Goal: Find specific fact: Find specific fact

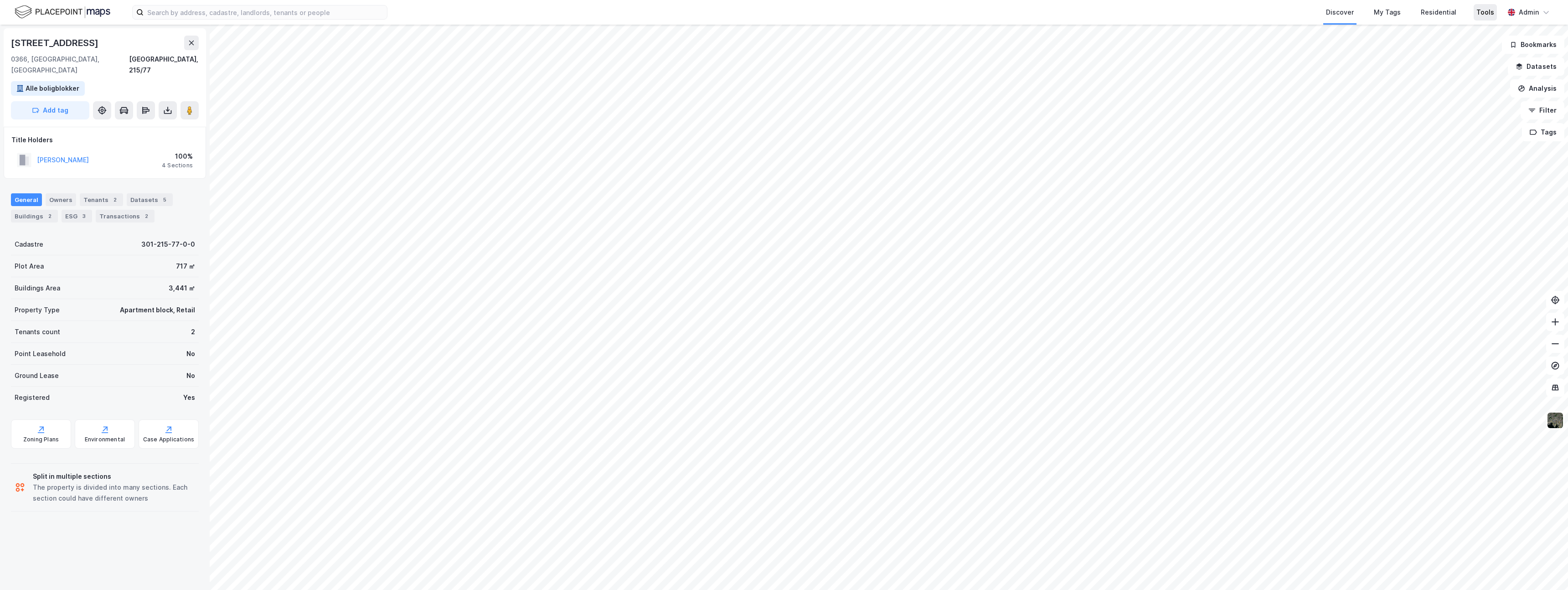
click at [1493, 13] on div "Tools" at bounding box center [1485, 12] width 18 height 11
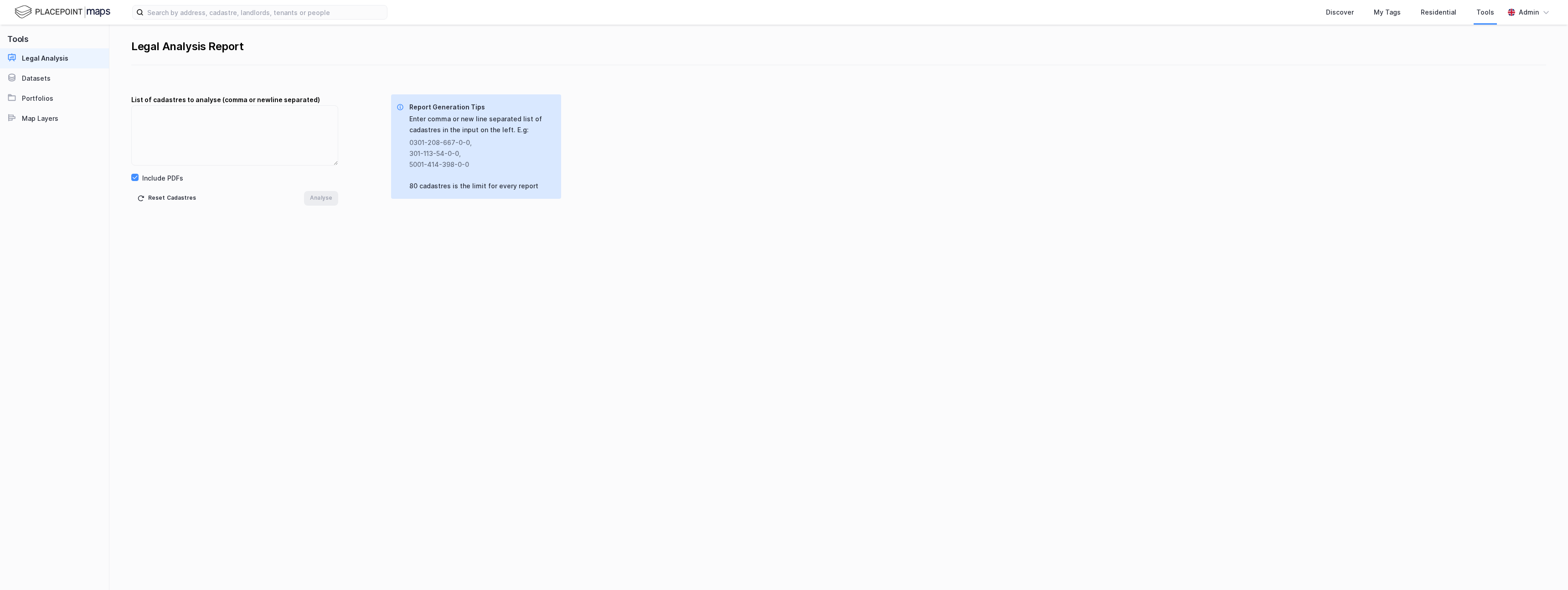
click at [82, 15] on img at bounding box center [62, 12] width 96 height 16
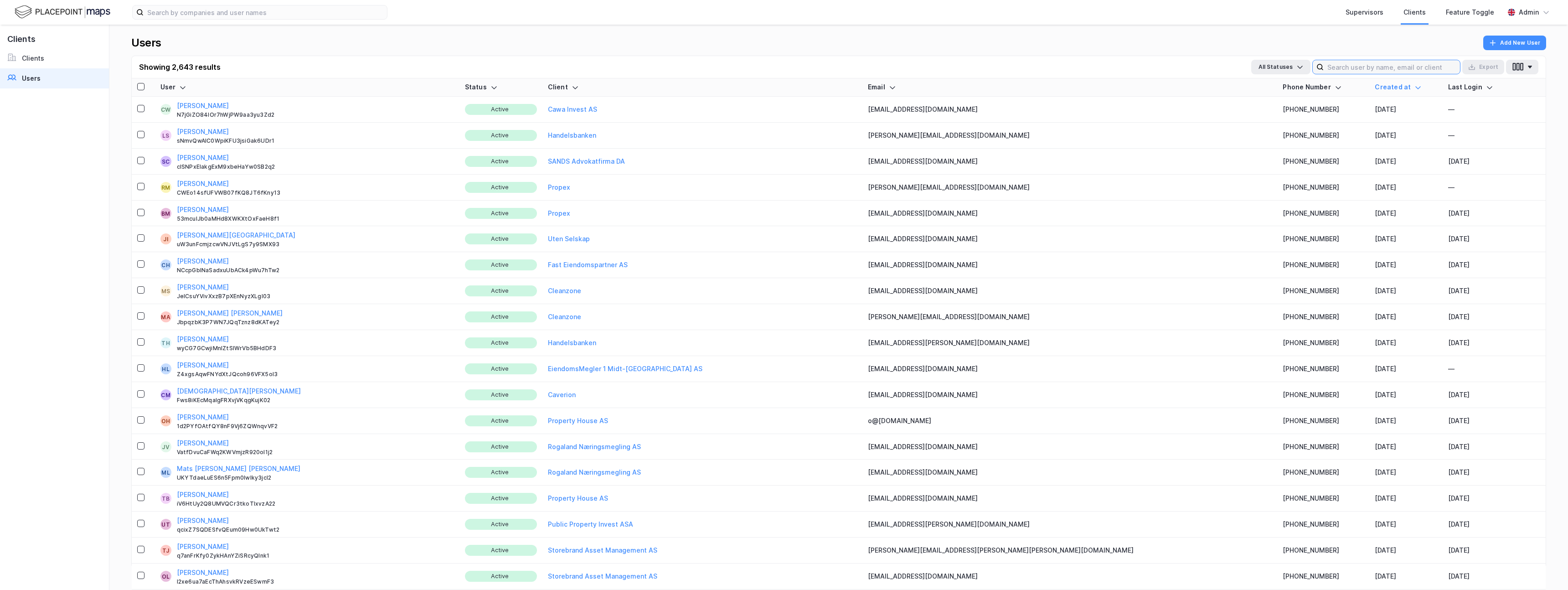
click at [1404, 65] on input at bounding box center [1392, 67] width 136 height 13
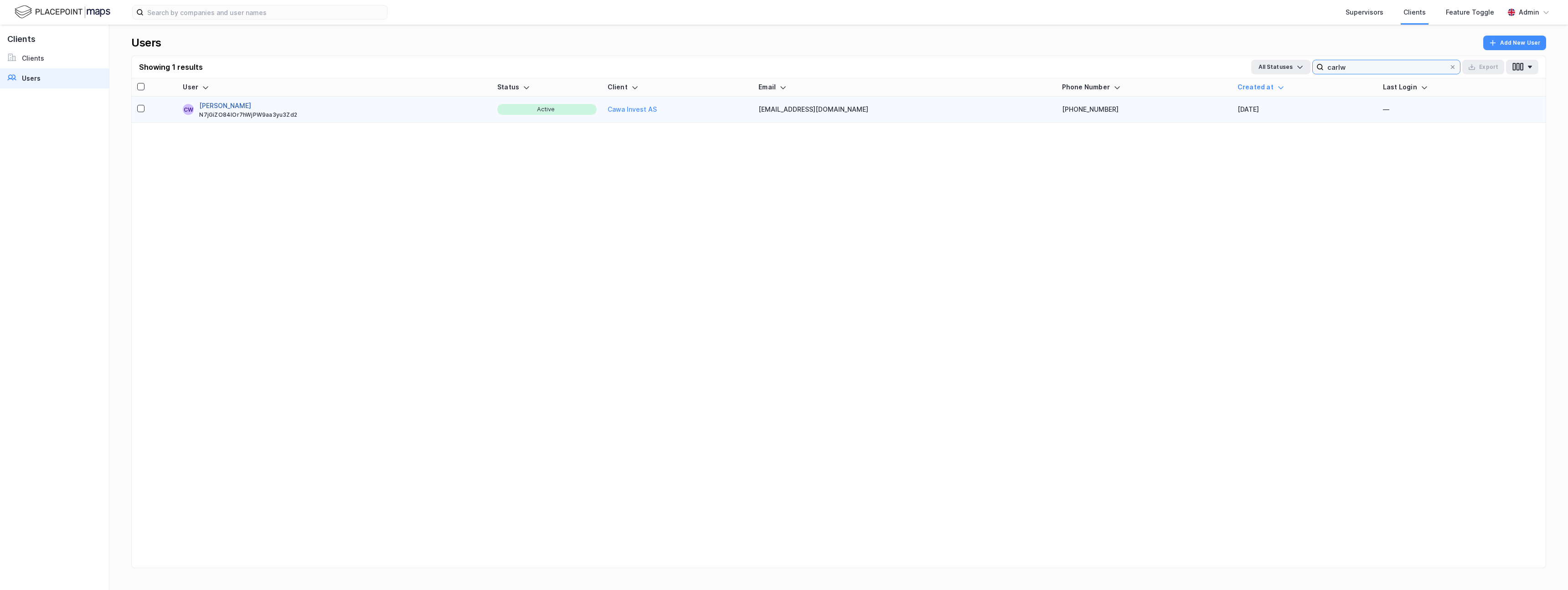
type input "carlw"
click at [234, 106] on button "[PERSON_NAME]" at bounding box center [225, 106] width 52 height 11
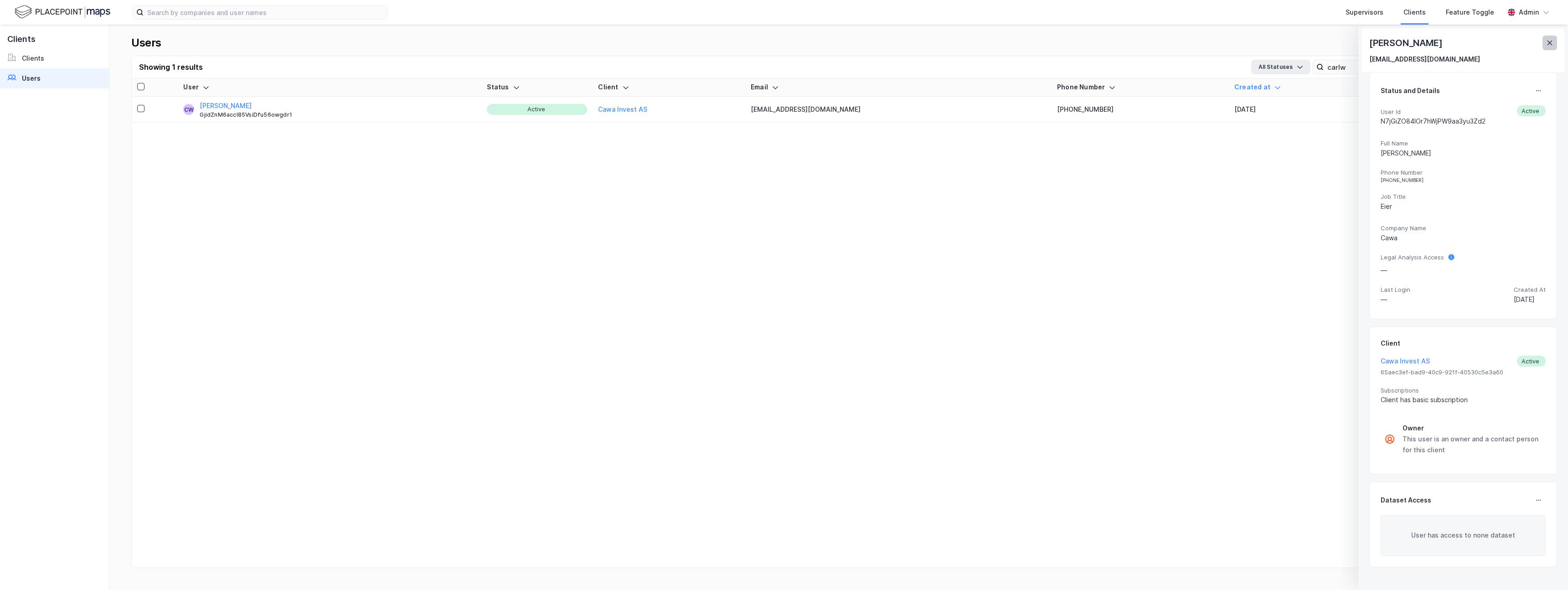
click at [1550, 43] on icon at bounding box center [1550, 43] width 5 height 4
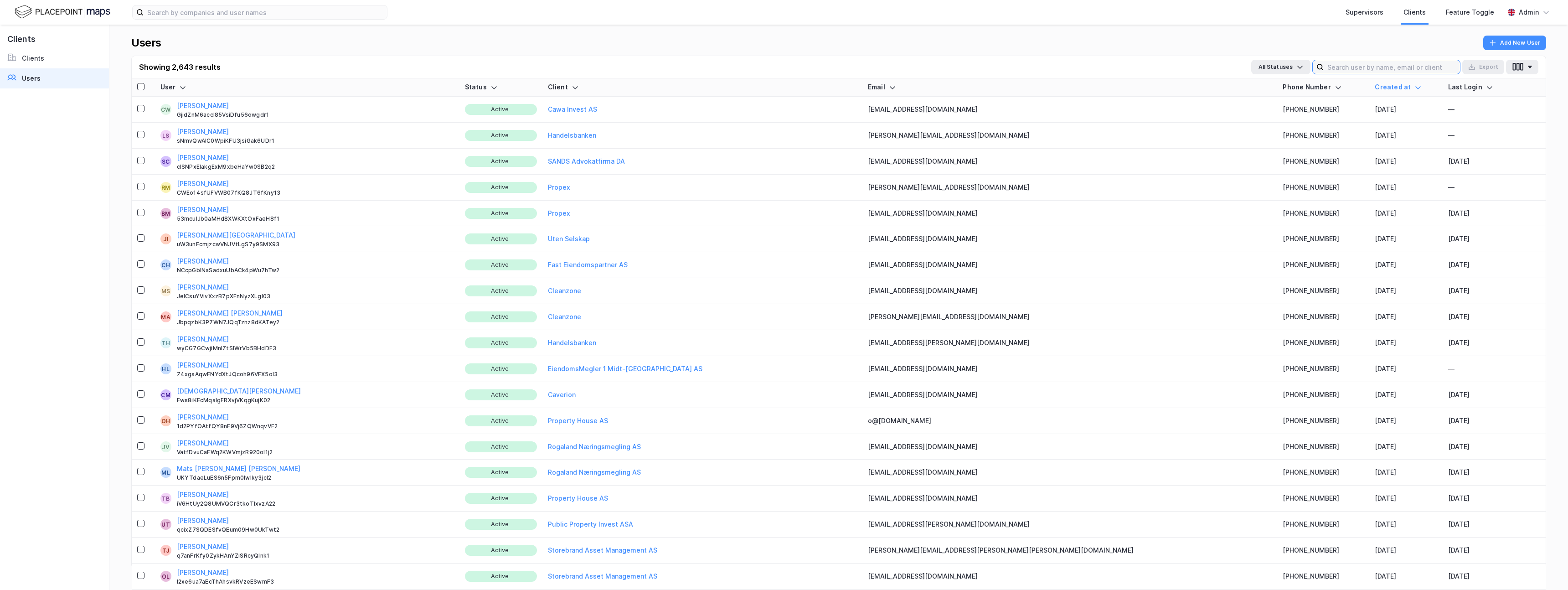
click at [1371, 66] on input at bounding box center [1392, 67] width 136 height 13
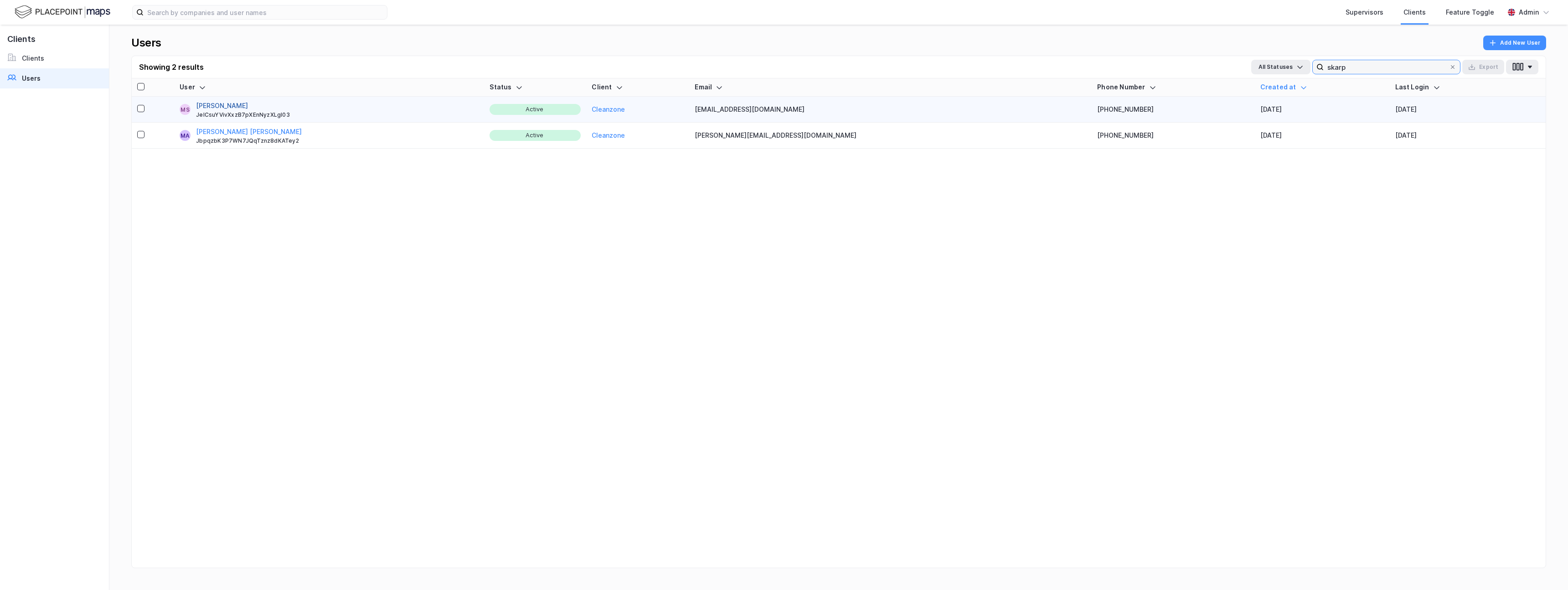
type input "skarp"
click at [244, 109] on button "[PERSON_NAME]" at bounding box center [222, 106] width 52 height 11
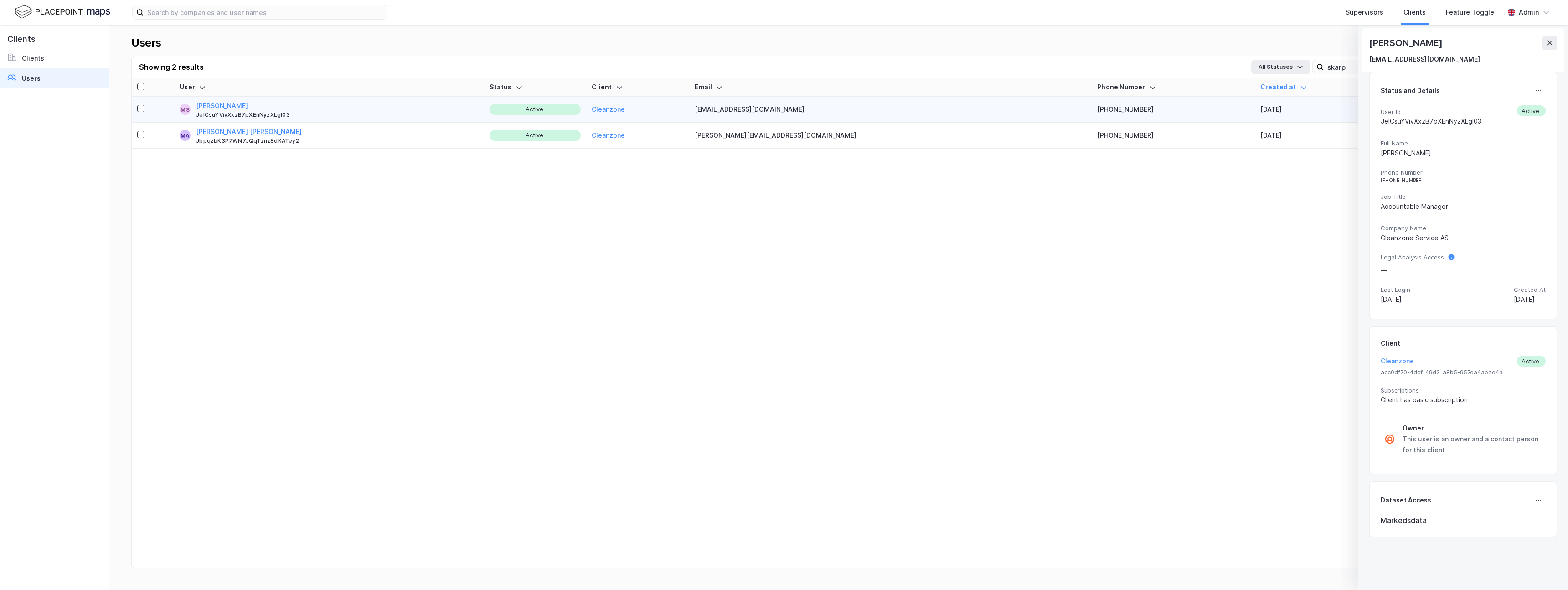
click at [1424, 120] on div "JeICsuYVivXxzB7pXEnNyzXLgl03" at bounding box center [1430, 121] width 100 height 11
copy div "JeICsuYVivXxzB7pXEnNyzXLgl03"
